Goal: Task Accomplishment & Management: Use online tool/utility

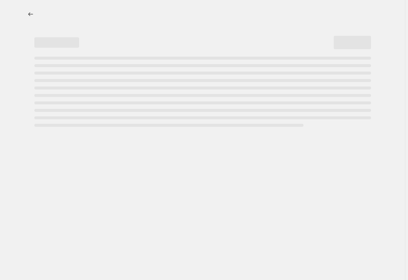
select select "percentage"
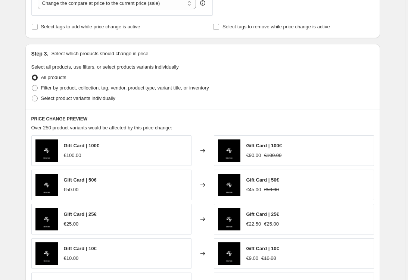
scroll to position [313, 0]
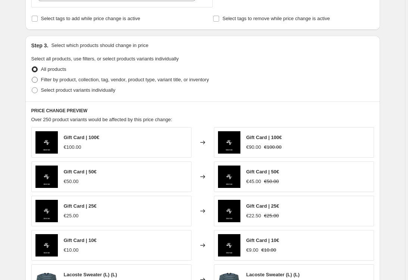
click at [81, 82] on span "Filter by product, collection, tag, vendor, product type, variant title, or inv…" at bounding box center [125, 80] width 168 height 6
click at [32, 77] on input "Filter by product, collection, tag, vendor, product type, variant title, or inv…" at bounding box center [32, 77] width 0 height 0
radio input "true"
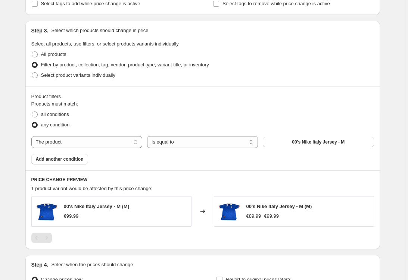
scroll to position [334, 0]
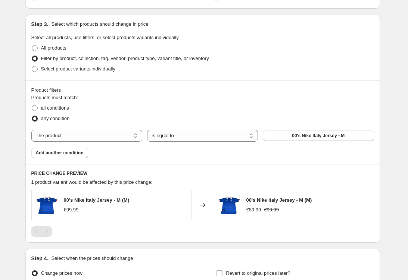
select select "collection"
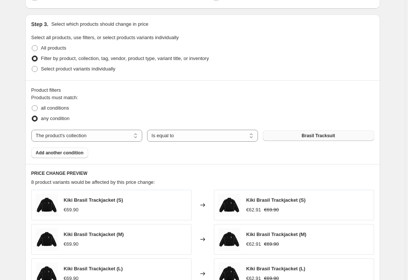
click at [268, 132] on button "Brasil Tracksuit" at bounding box center [318, 136] width 111 height 10
click at [309, 127] on div "Products must match: all conditions any condition The product The product's col…" at bounding box center [202, 126] width 343 height 64
click at [309, 130] on div "The product The product's collection The product's tag The product's vendor The…" at bounding box center [202, 136] width 343 height 12
click at [309, 132] on button "Brasil Tracksuit" at bounding box center [318, 136] width 111 height 10
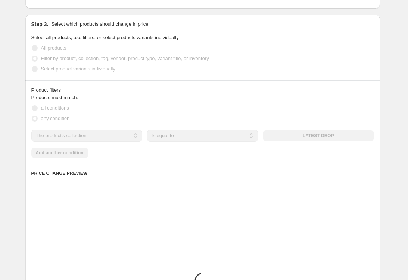
click at [35, 106] on span at bounding box center [35, 108] width 6 height 6
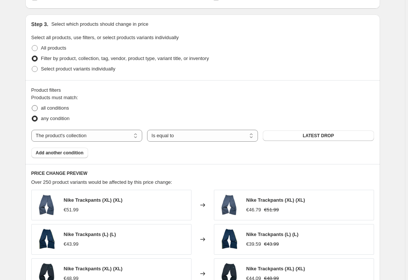
click at [60, 109] on span "all conditions" at bounding box center [55, 108] width 28 height 6
click at [32, 106] on input "all conditions" at bounding box center [32, 105] width 0 height 0
radio input "true"
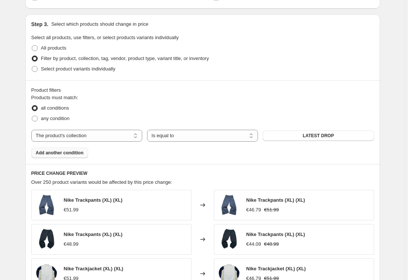
click at [65, 153] on span "Add another condition" at bounding box center [60, 153] width 48 height 6
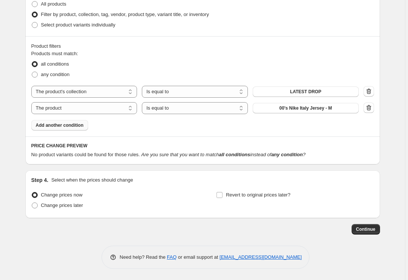
scroll to position [378, 0]
select select "inventory_quantity"
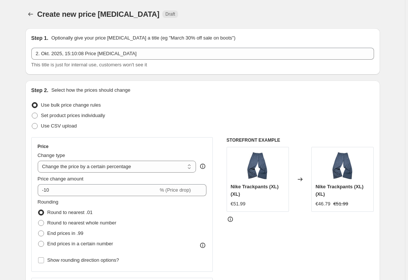
scroll to position [0, 0]
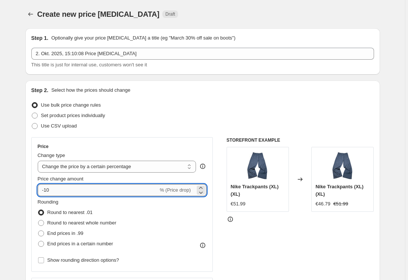
click at [62, 195] on input "-10" at bounding box center [98, 190] width 121 height 12
type input "-13"
click at [61, 233] on span "End prices in .99" at bounding box center [65, 234] width 36 height 6
click at [38, 231] on input "End prices in .99" at bounding box center [38, 231] width 0 height 0
radio input "true"
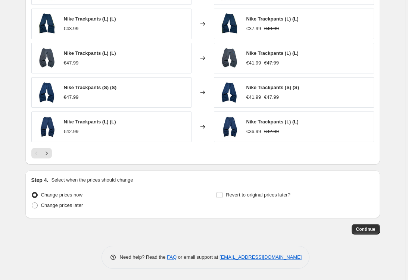
scroll to position [566, 0]
click at [236, 192] on span "Revert to original prices later?" at bounding box center [258, 195] width 65 height 6
click at [222, 192] on input "Revert to original prices later?" at bounding box center [220, 195] width 6 height 6
checkbox input "true"
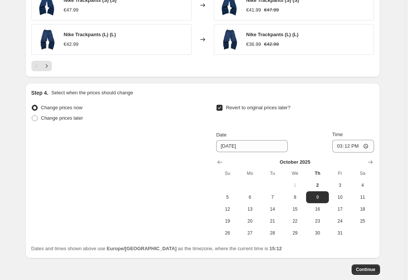
scroll to position [665, 0]
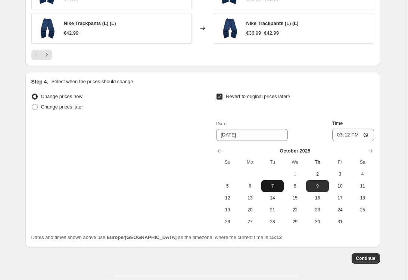
click at [265, 187] on span "7" at bounding box center [272, 186] width 16 height 6
type input "10/7/2025"
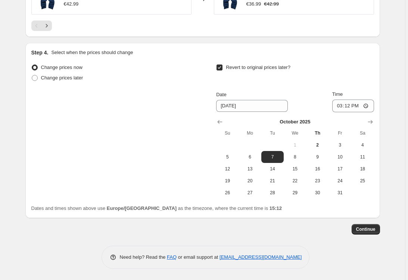
scroll to position [695, 0]
click at [365, 103] on input "15:12" at bounding box center [353, 106] width 42 height 13
click at [360, 104] on input "15:12" at bounding box center [353, 106] width 42 height 13
click at [369, 105] on input "23:12" at bounding box center [353, 106] width 42 height 13
type input "23:50"
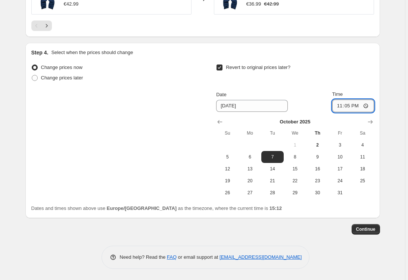
type input "23:59"
click at [367, 233] on button "Continue" at bounding box center [366, 229] width 28 height 10
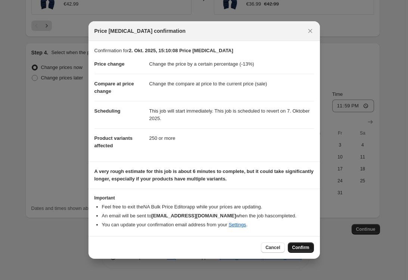
click at [301, 245] on button "Confirm" at bounding box center [301, 248] width 26 height 10
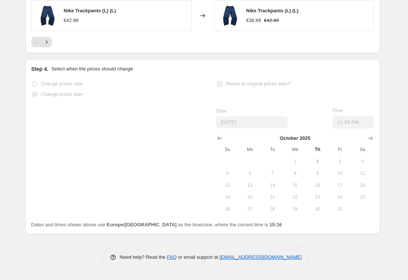
scroll to position [732, 0]
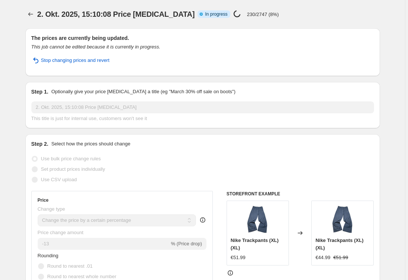
scroll to position [0, 0]
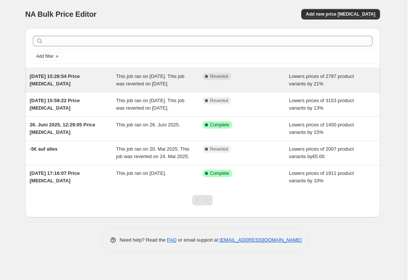
scroll to position [5, 0]
